Goal: Task Accomplishment & Management: Complete application form

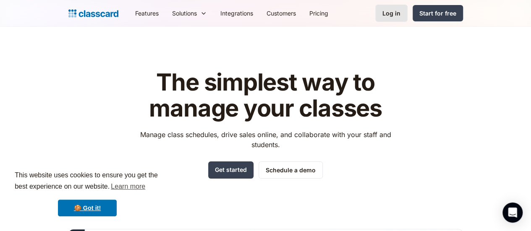
click at [400, 10] on div "Log in" at bounding box center [391, 13] width 18 height 9
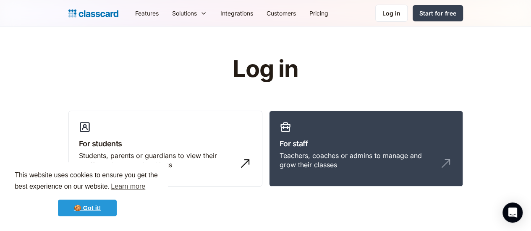
click at [83, 208] on link "🍪 Got it!" at bounding box center [87, 208] width 59 height 17
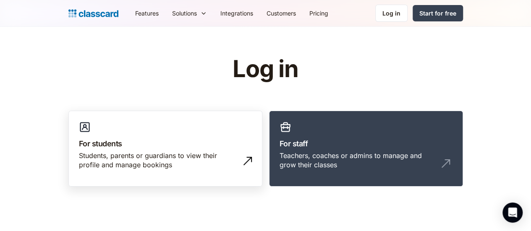
click at [145, 156] on div "Students, parents or guardians to view their profile and manage bookings" at bounding box center [157, 160] width 156 height 19
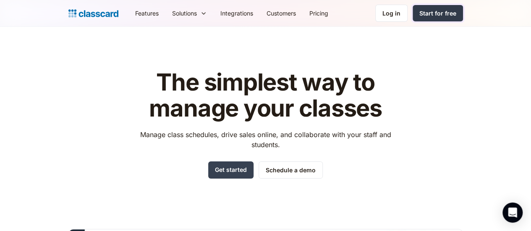
click at [456, 14] on div "Start for free" at bounding box center [437, 13] width 37 height 9
click at [400, 12] on div "Log in" at bounding box center [391, 13] width 18 height 9
